Goal: Information Seeking & Learning: Learn about a topic

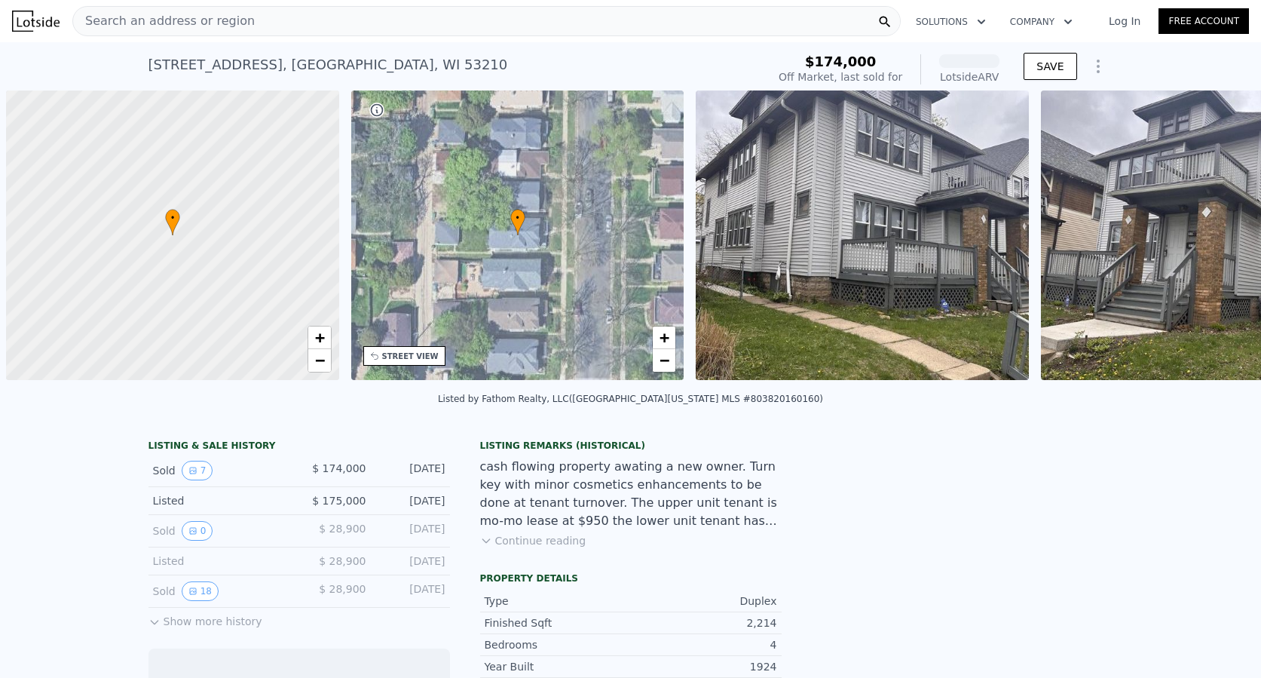
scroll to position [0, 6]
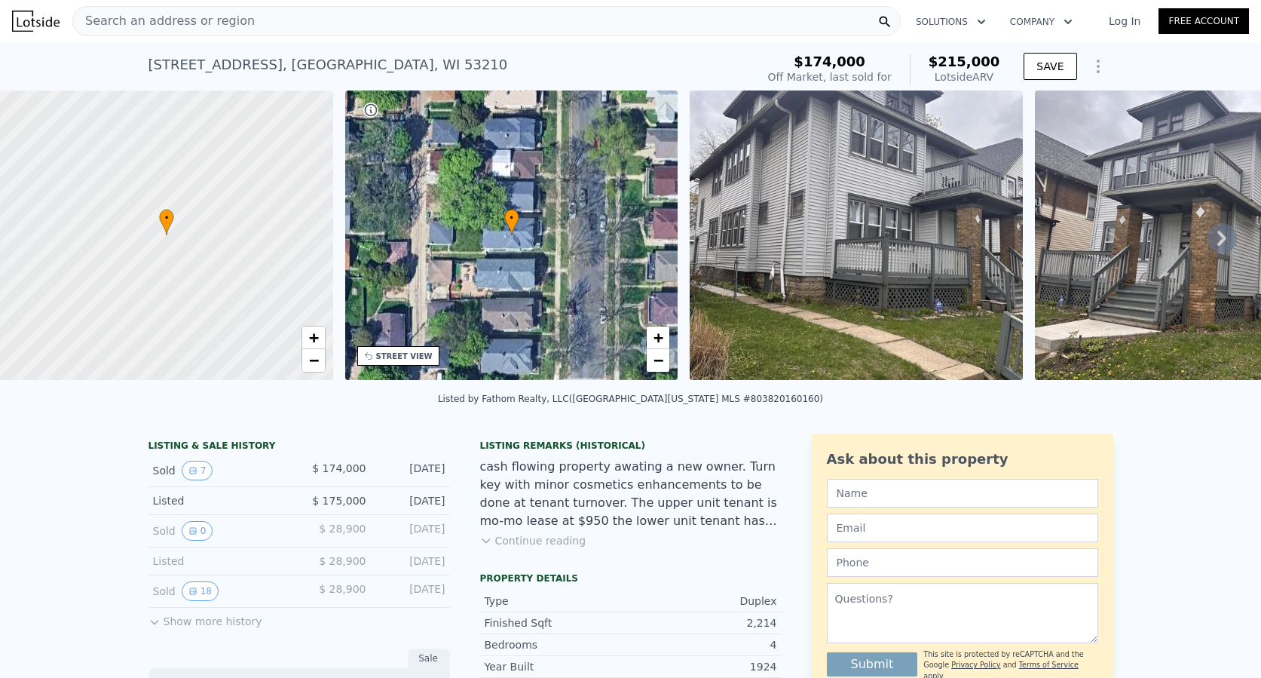
click at [579, 17] on div "Search an address or region" at bounding box center [486, 21] width 829 height 30
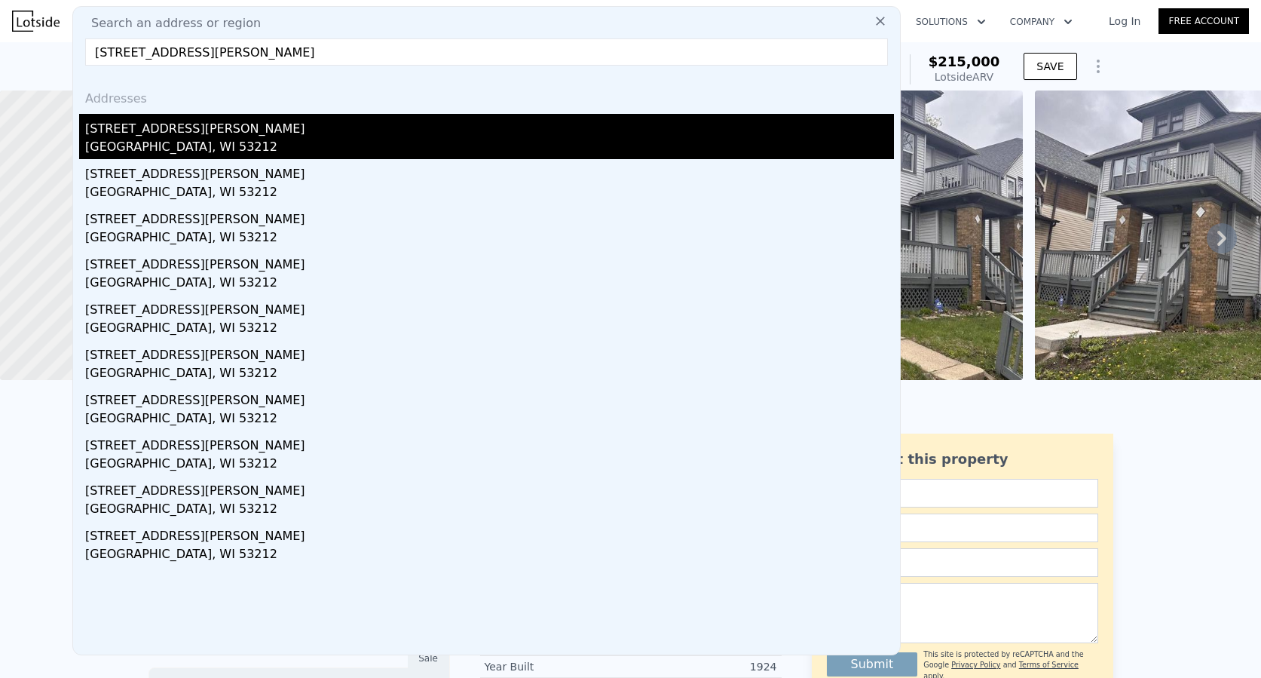
type input "[STREET_ADDRESS][PERSON_NAME]"
click at [197, 125] on div "[STREET_ADDRESS][PERSON_NAME]" at bounding box center [489, 126] width 809 height 24
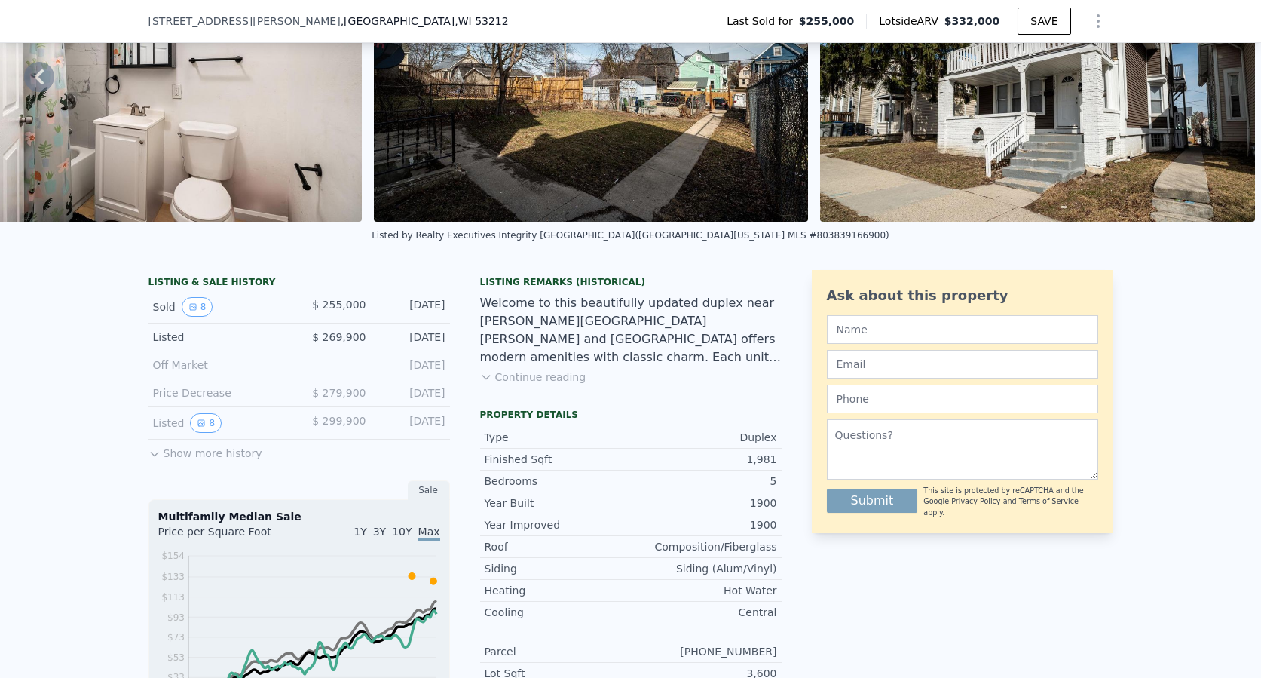
scroll to position [152, 0]
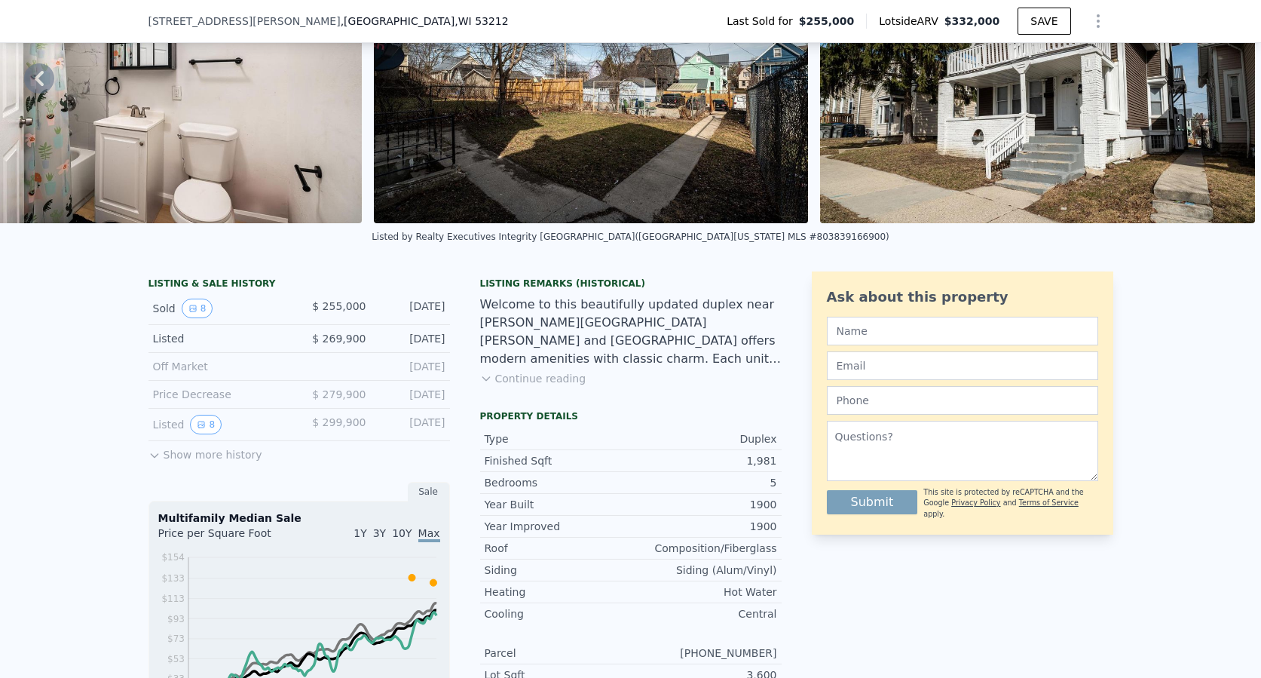
click at [516, 386] on button "Continue reading" at bounding box center [533, 378] width 106 height 15
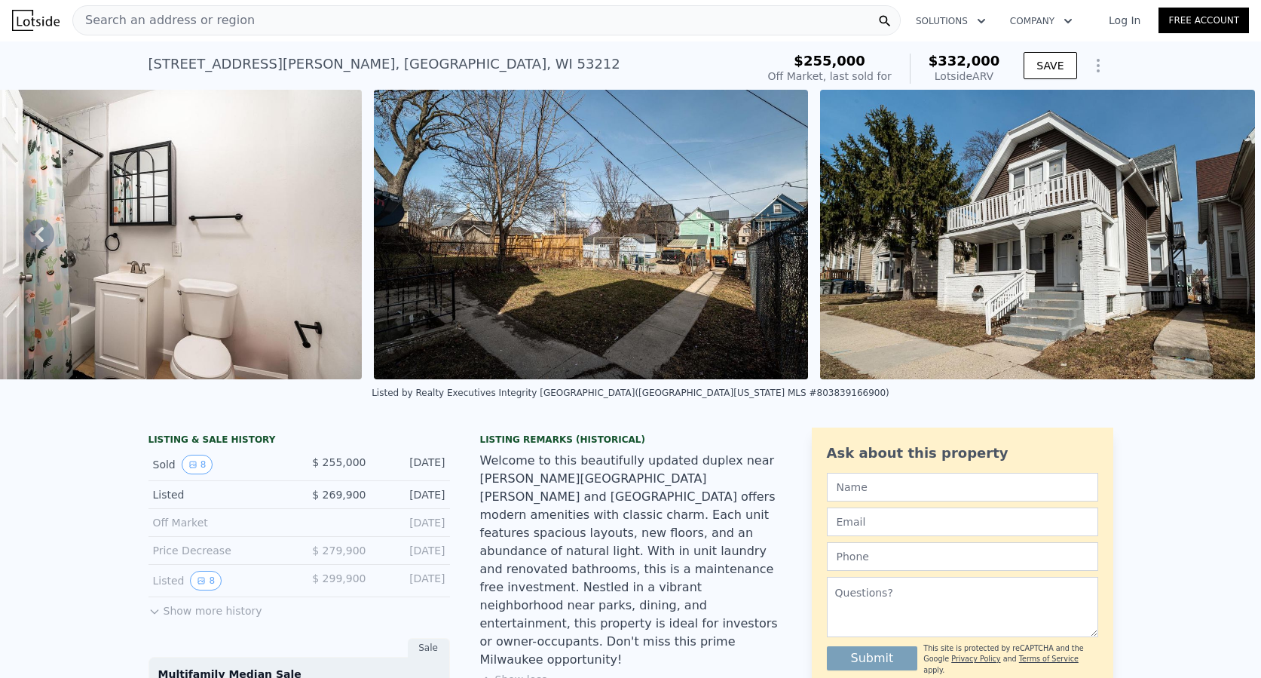
scroll to position [0, 0]
click at [200, 16] on span "Search an address or region" at bounding box center [164, 21] width 182 height 18
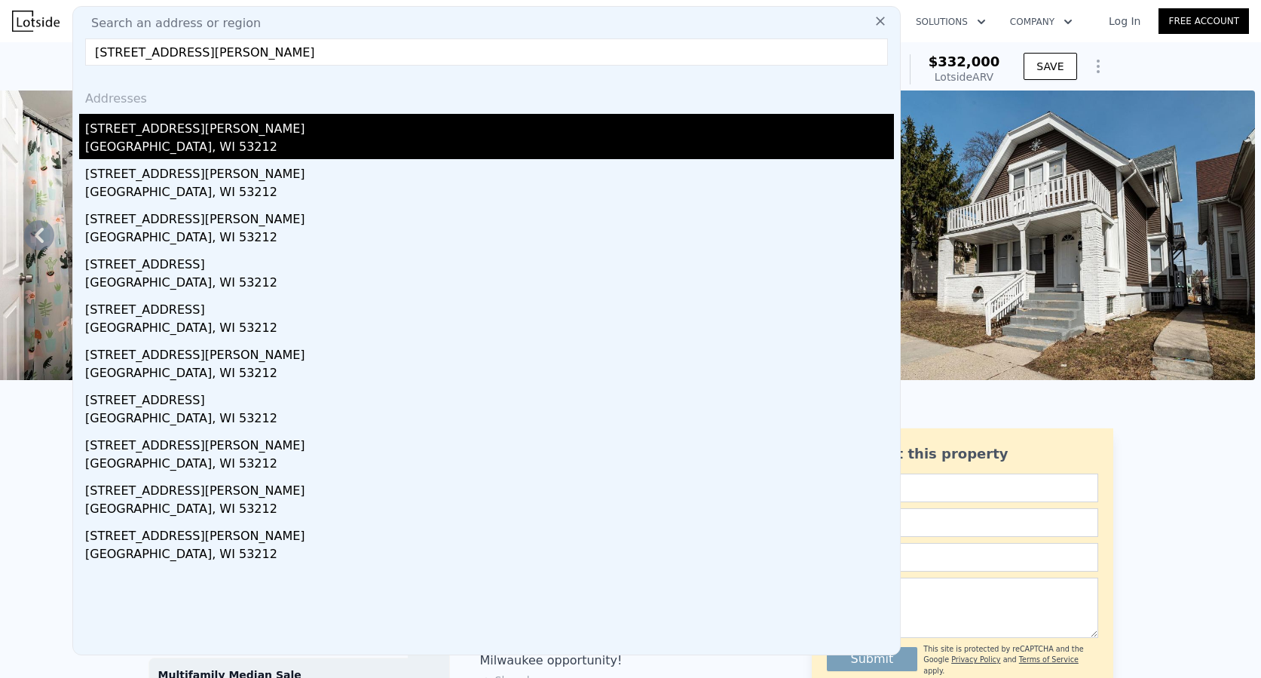
type input "[STREET_ADDRESS][PERSON_NAME]"
click at [143, 146] on div "[GEOGRAPHIC_DATA], WI 53212" at bounding box center [489, 148] width 809 height 21
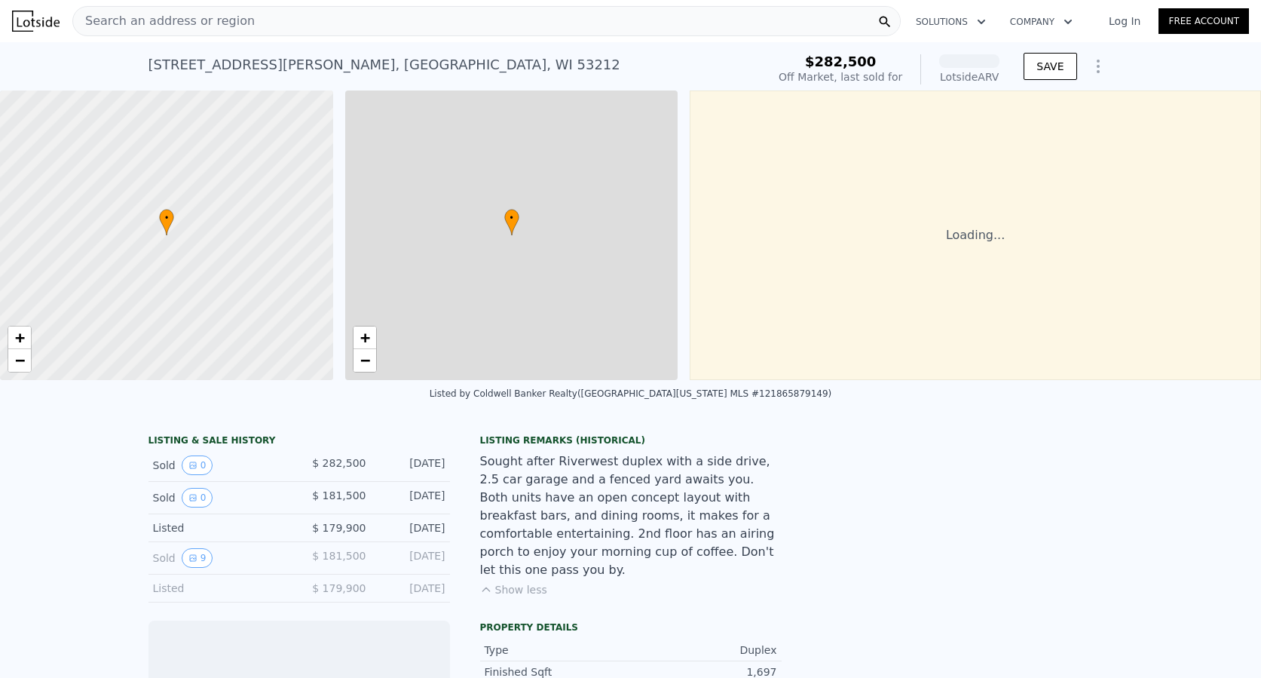
scroll to position [0, 6]
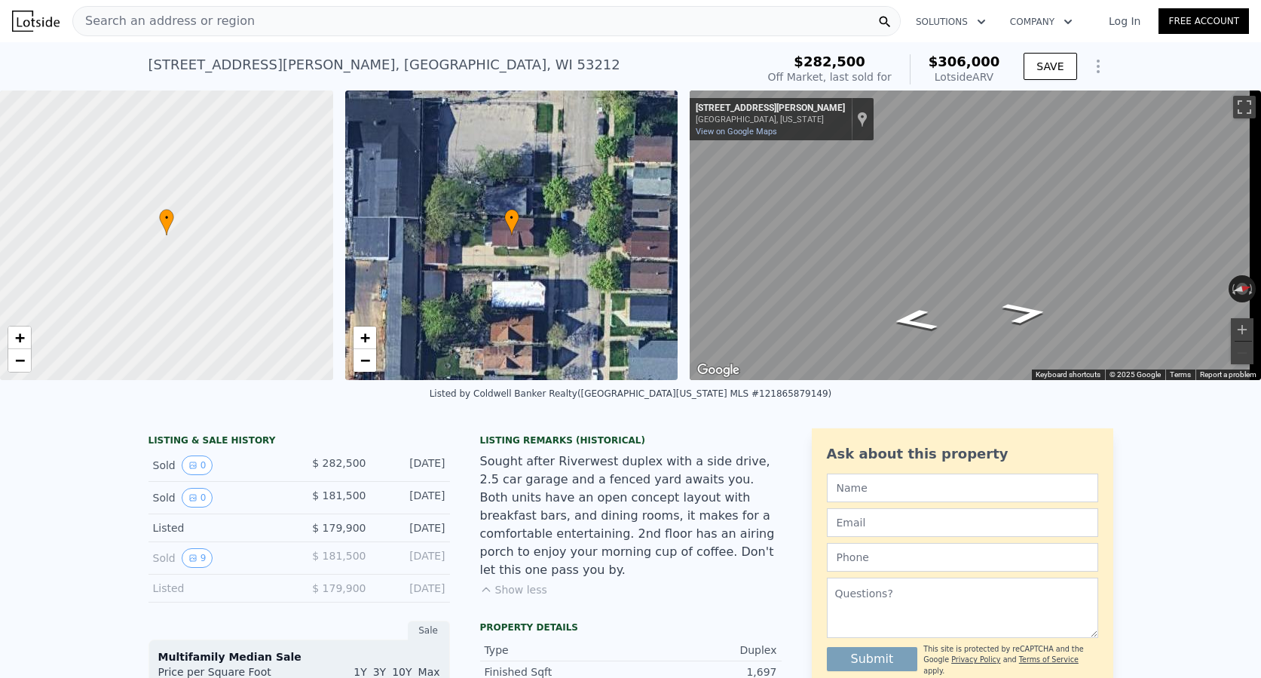
click at [219, 17] on span "Search an address or region" at bounding box center [164, 21] width 182 height 18
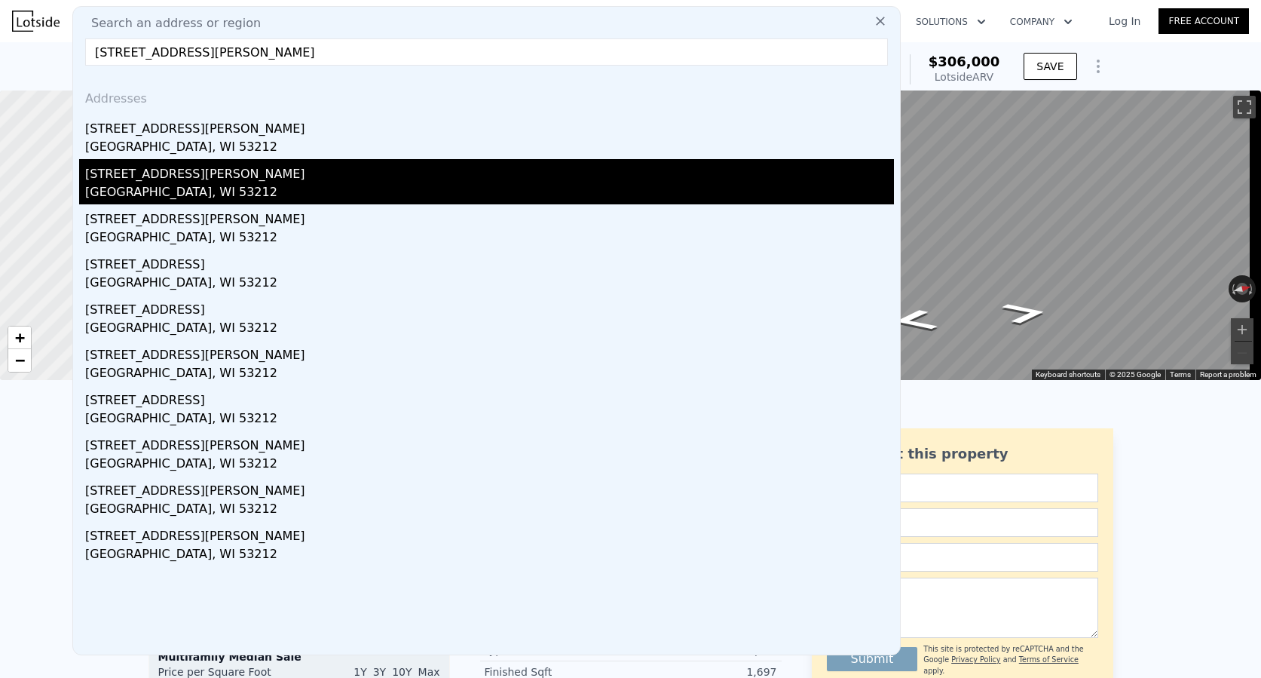
type input "[STREET_ADDRESS][PERSON_NAME]"
click at [148, 183] on div "[GEOGRAPHIC_DATA], WI 53212" at bounding box center [489, 193] width 809 height 21
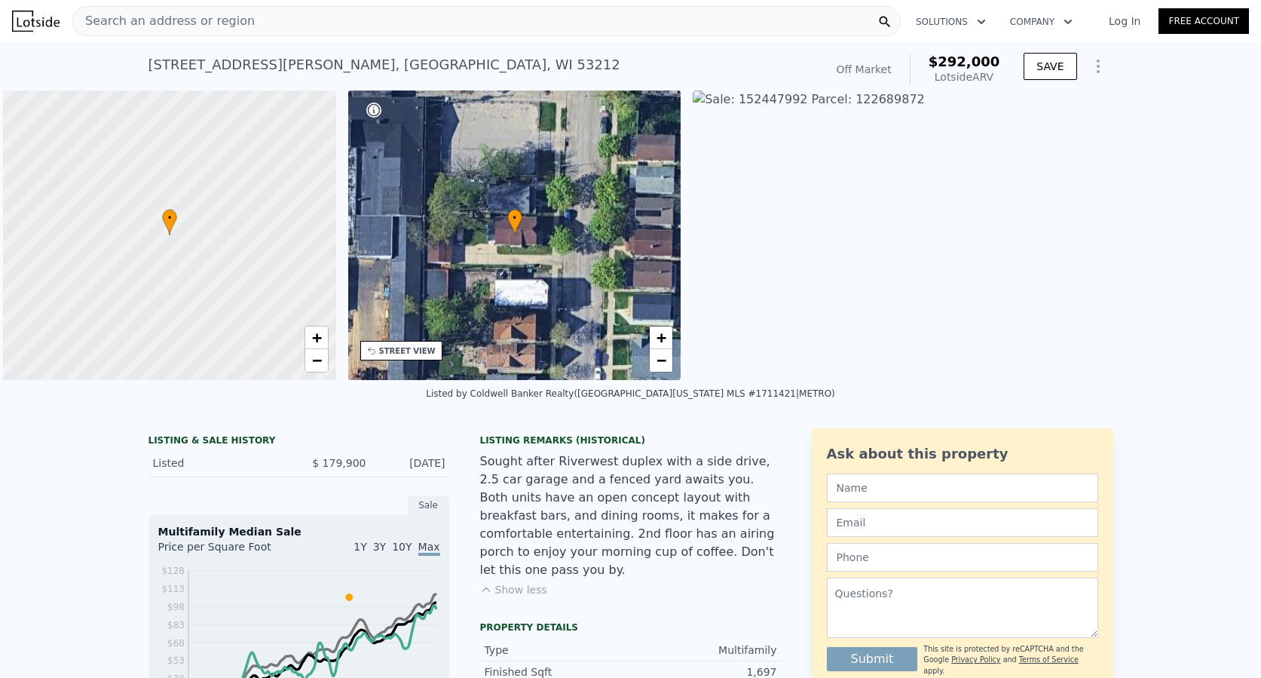
scroll to position [0, 6]
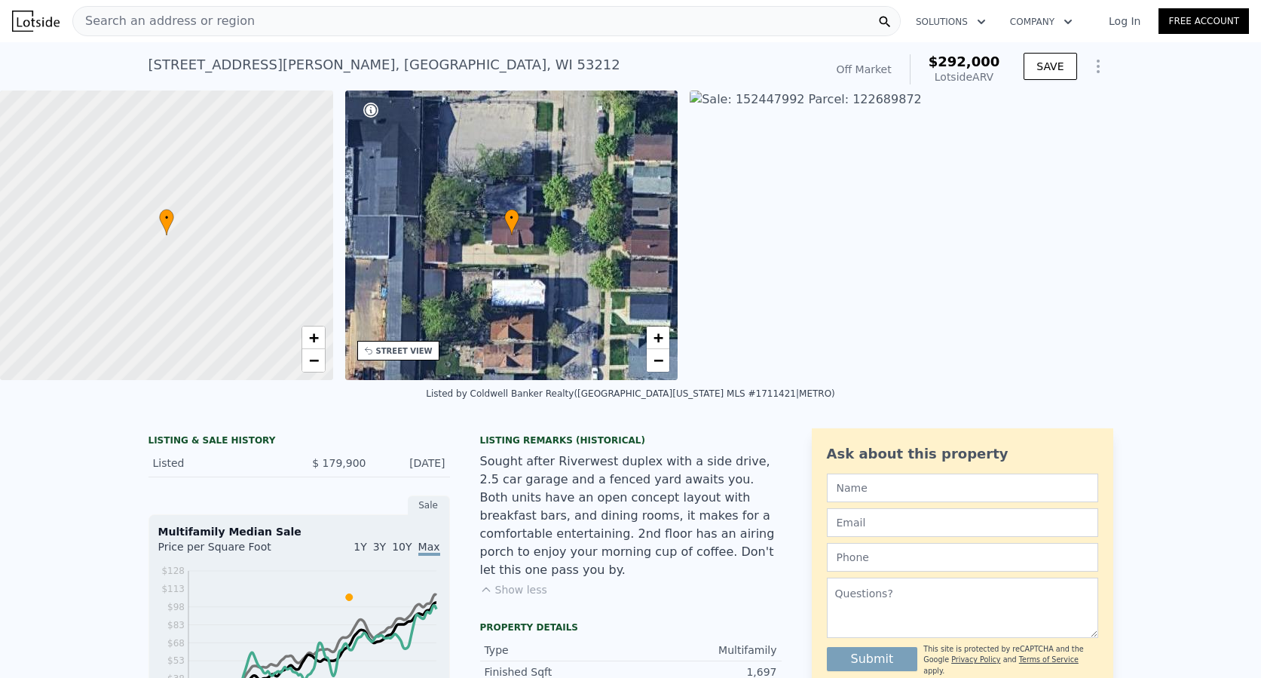
click at [229, 13] on span "Search an address or region" at bounding box center [164, 21] width 182 height 18
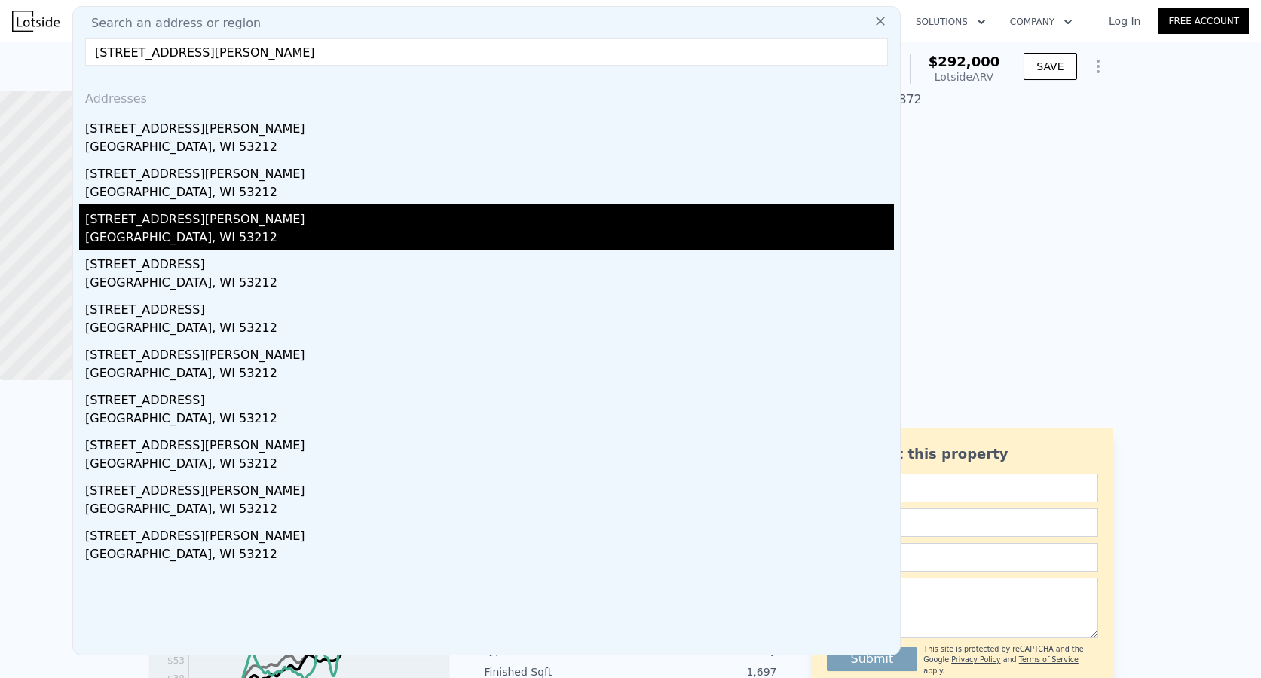
type input "[STREET_ADDRESS][PERSON_NAME]"
click at [195, 222] on div "[STREET_ADDRESS][PERSON_NAME]" at bounding box center [489, 216] width 809 height 24
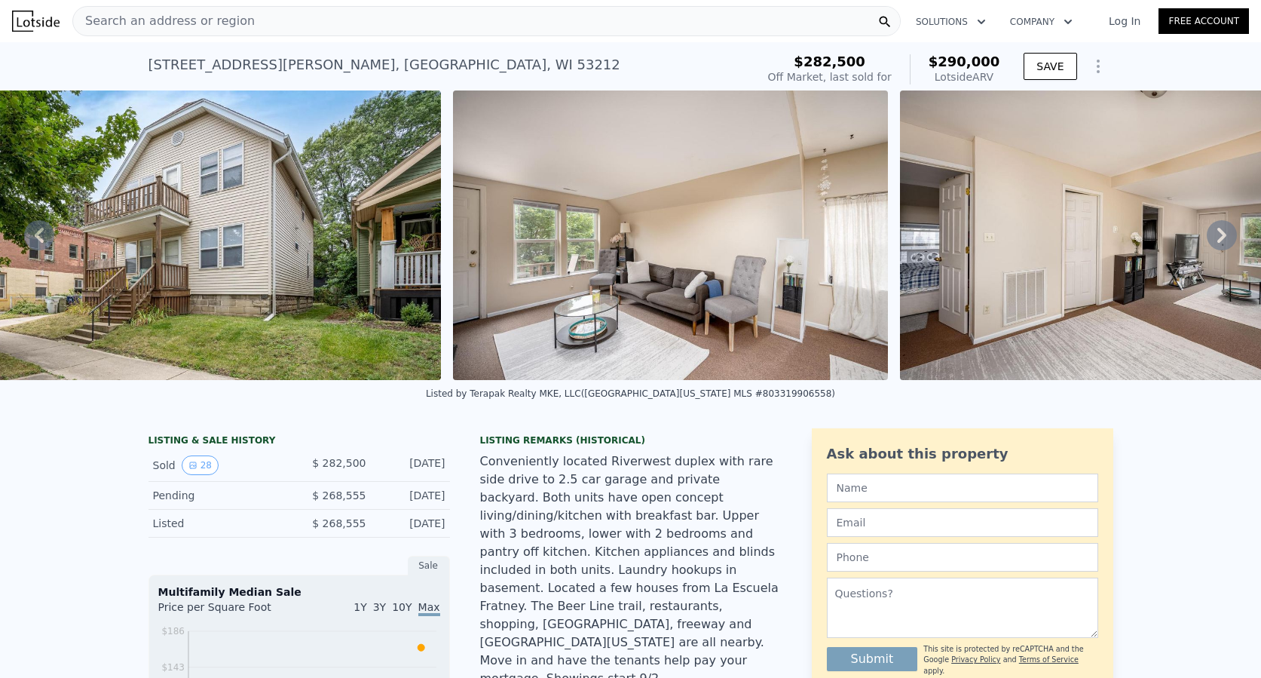
scroll to position [0, 690]
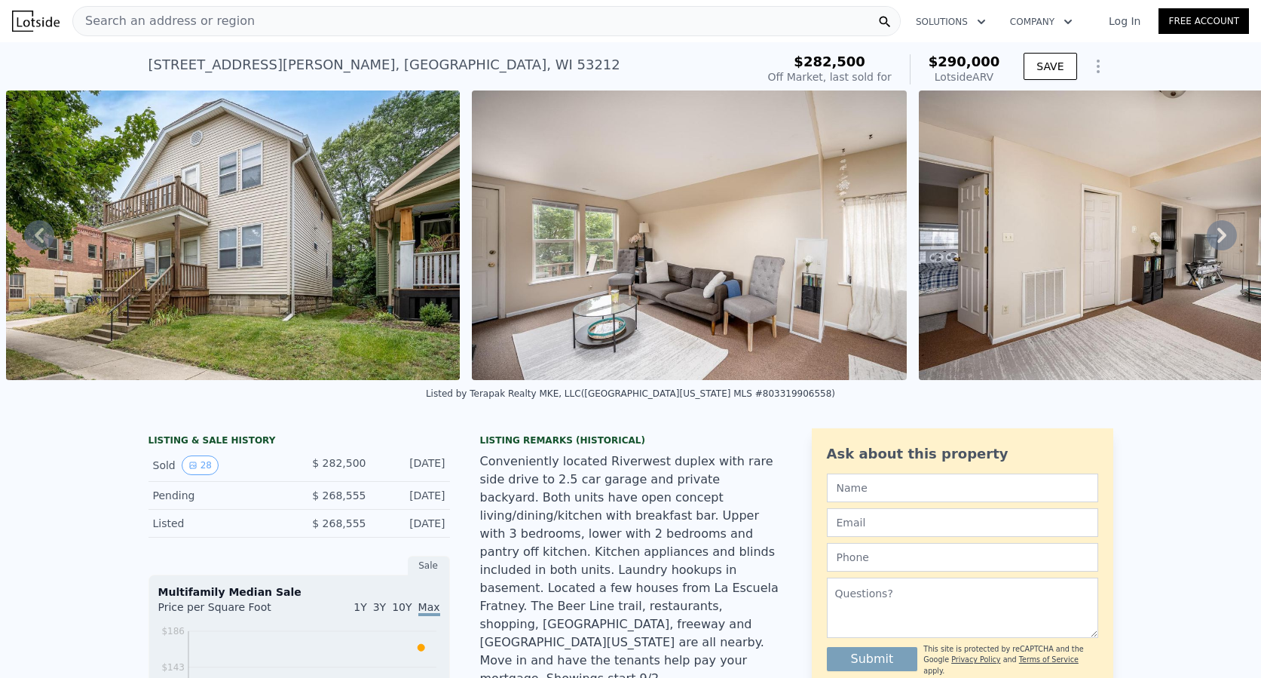
click at [165, 18] on span "Search an address or region" at bounding box center [164, 21] width 182 height 18
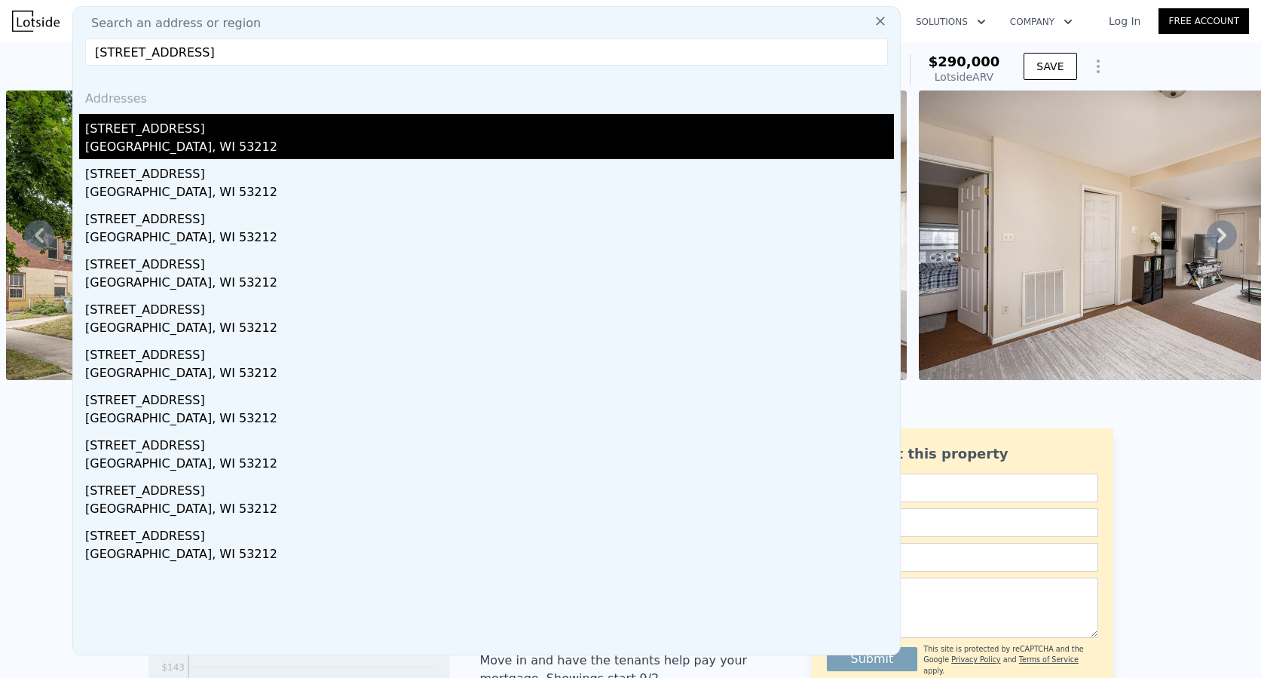
type input "[STREET_ADDRESS]"
click at [155, 130] on div "[STREET_ADDRESS]" at bounding box center [489, 126] width 809 height 24
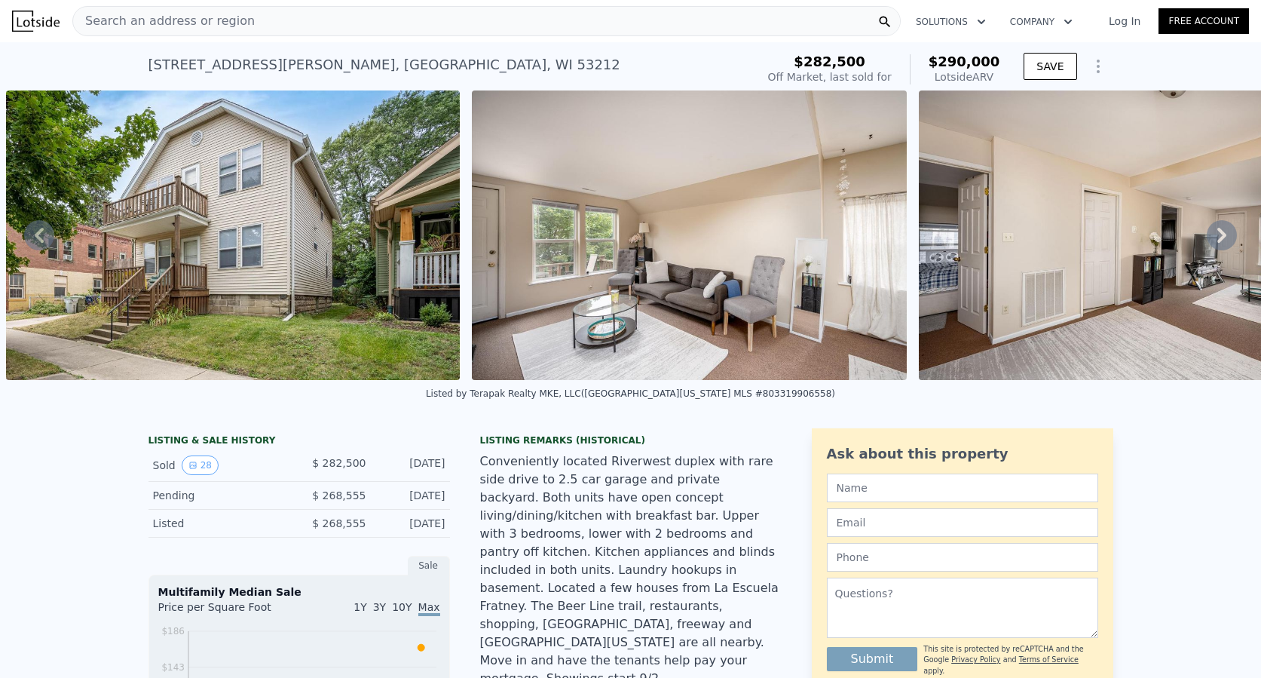
scroll to position [0, 6]
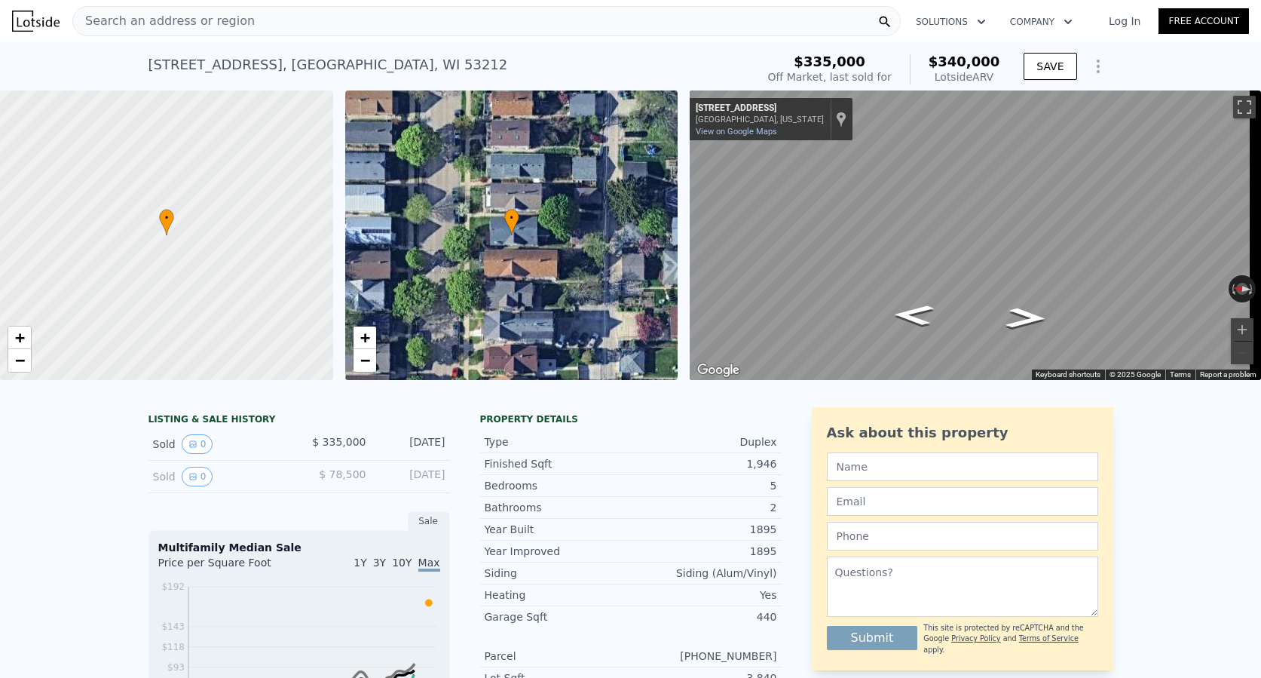
click at [169, 24] on span "Search an address or region" at bounding box center [164, 21] width 182 height 18
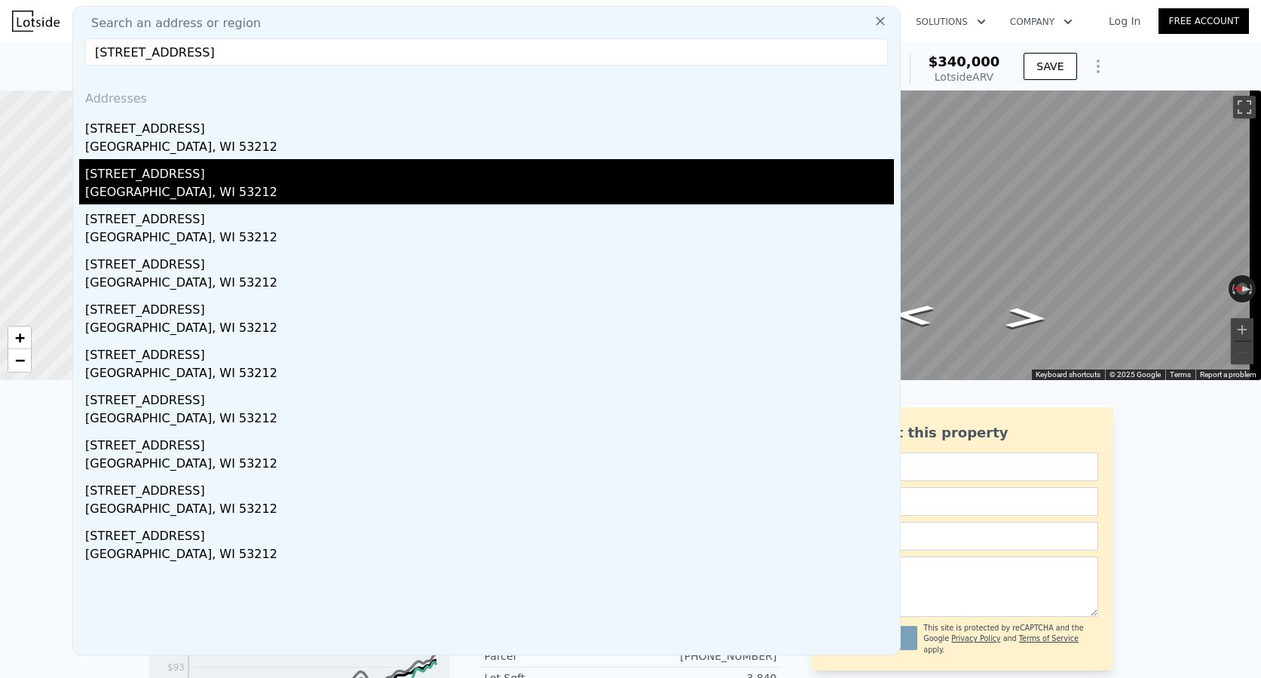
type input "[STREET_ADDRESS]"
click at [182, 187] on div "[GEOGRAPHIC_DATA], WI 53212" at bounding box center [489, 193] width 809 height 21
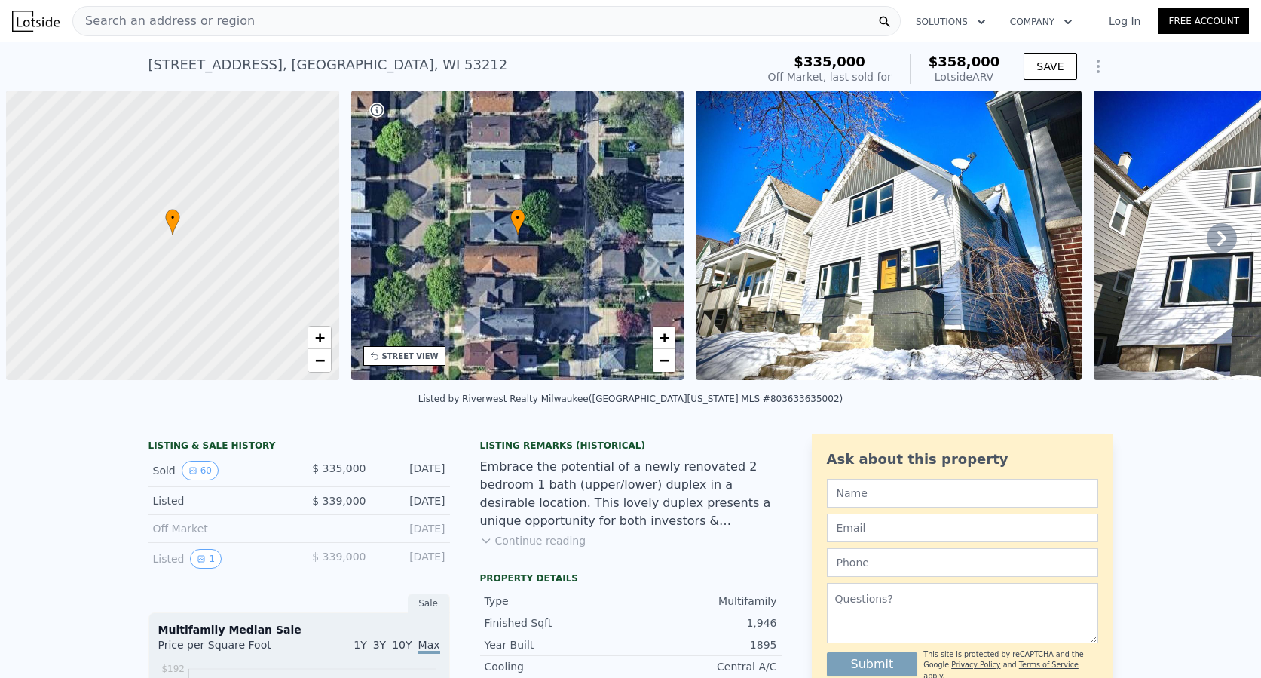
scroll to position [0, 6]
